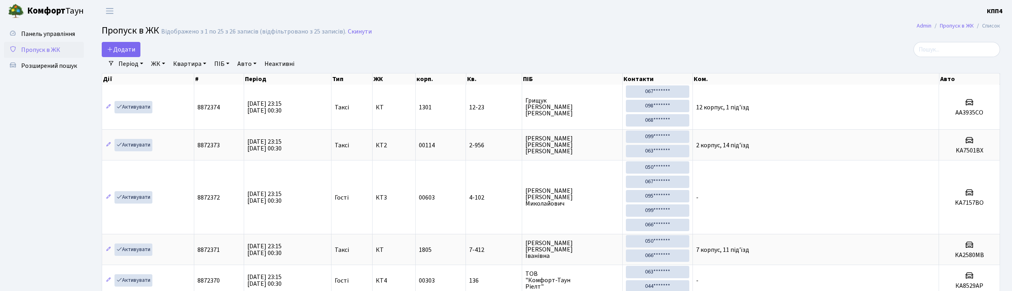
select select "25"
click at [35, 32] on span "Панель управління" at bounding box center [48, 34] width 54 height 9
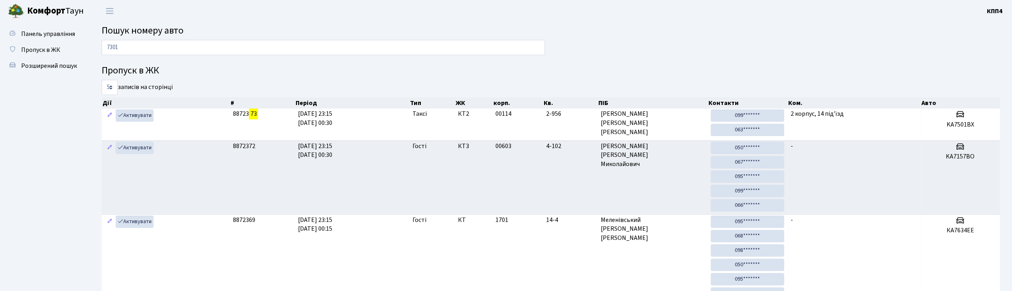
type input "7301"
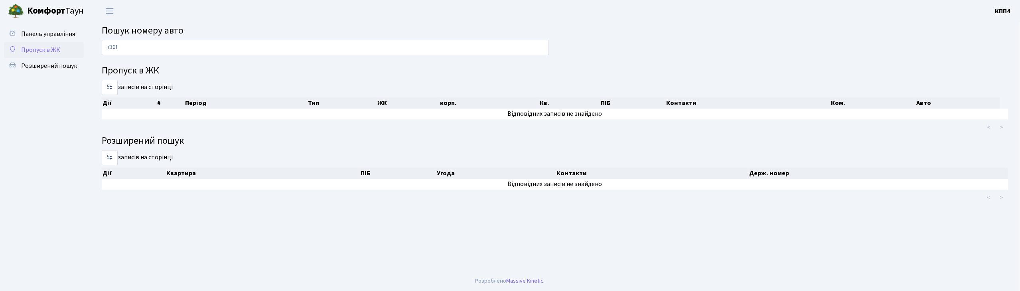
click at [28, 49] on span "Пропуск в ЖК" at bounding box center [40, 49] width 39 height 9
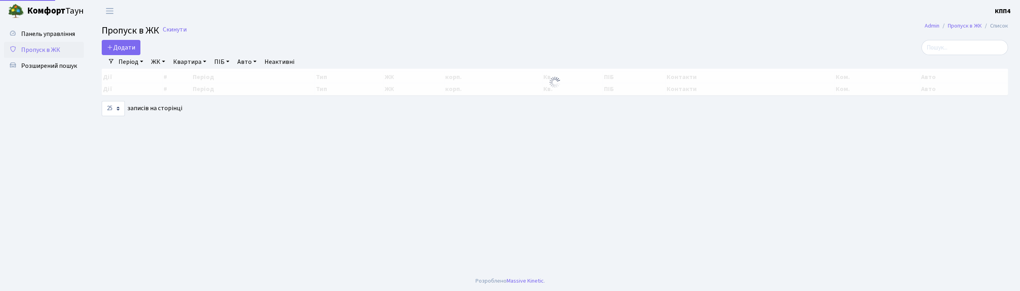
select select "25"
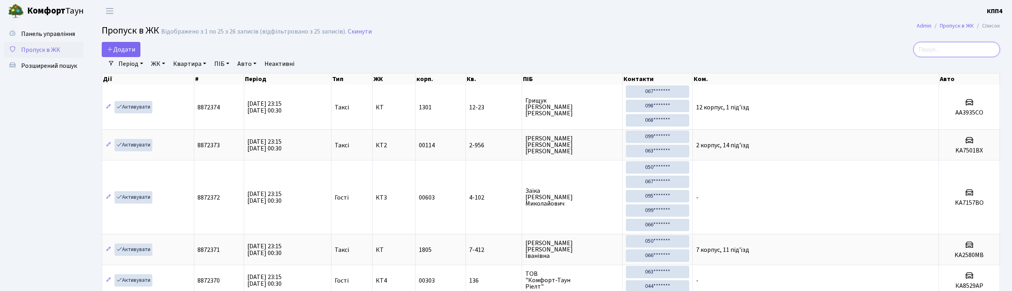
click at [932, 53] on input "search" at bounding box center [956, 49] width 87 height 15
